Goal: Task Accomplishment & Management: Manage account settings

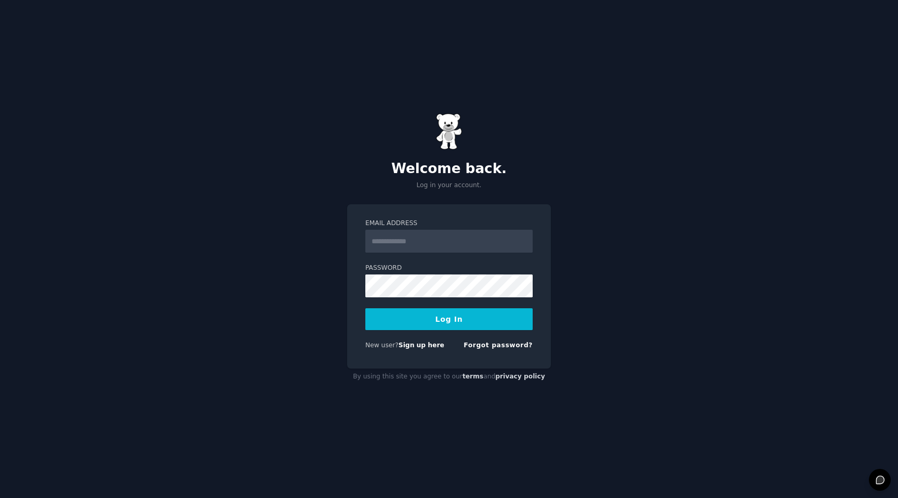
click at [417, 232] on input "Email Address" at bounding box center [449, 241] width 167 height 23
click at [429, 225] on label "Email Address" at bounding box center [449, 223] width 167 height 9
click at [429, 230] on input "Email Address" at bounding box center [449, 241] width 167 height 23
click at [429, 237] on input "Email Address" at bounding box center [449, 241] width 167 height 23
click at [376, 258] on form "Email Address Password Log In New user? Sign up here Forgot password?" at bounding box center [449, 286] width 167 height 135
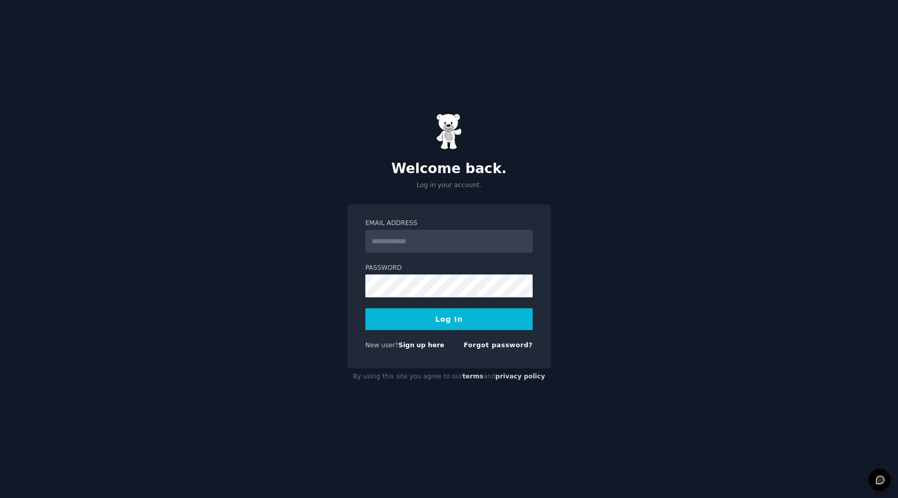
click at [489, 338] on form "Email Address Password Log In New user? Sign up here Forgot password?" at bounding box center [449, 286] width 167 height 135
click at [489, 341] on form "Email Address Password Log In New user? Sign up here Forgot password?" at bounding box center [449, 286] width 167 height 135
click at [489, 343] on link "Forgot password?" at bounding box center [498, 345] width 69 height 7
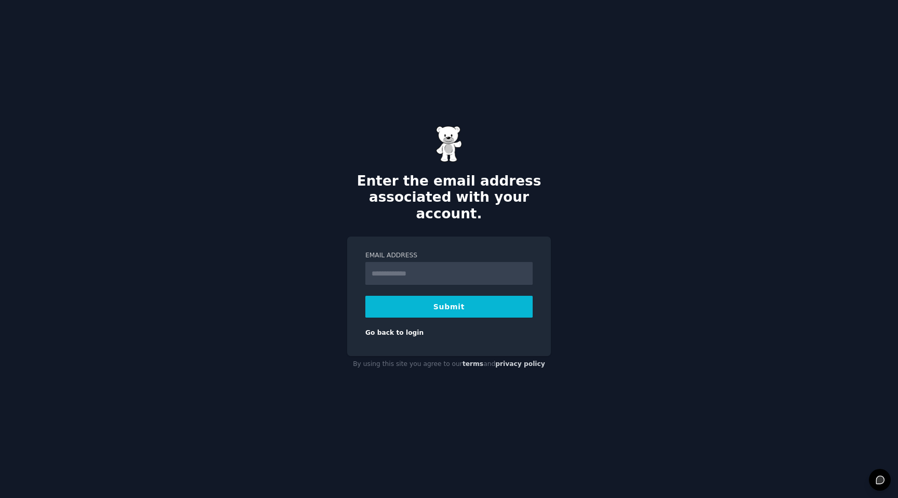
type input "**********"
click at [452, 300] on button "Submit" at bounding box center [449, 307] width 167 height 22
